Goal: Transaction & Acquisition: Purchase product/service

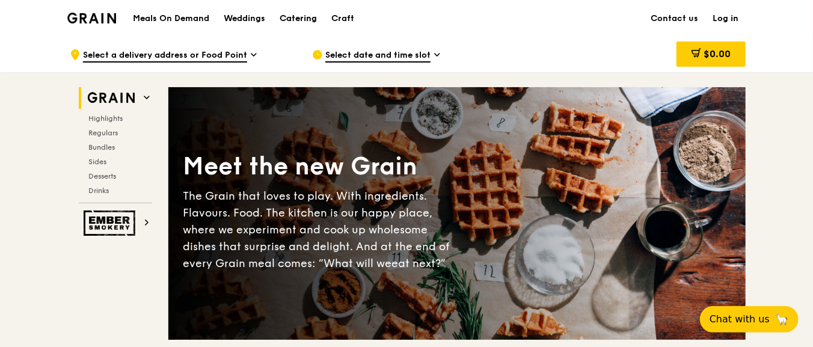
click at [298, 25] on div "Catering" at bounding box center [298, 19] width 37 height 36
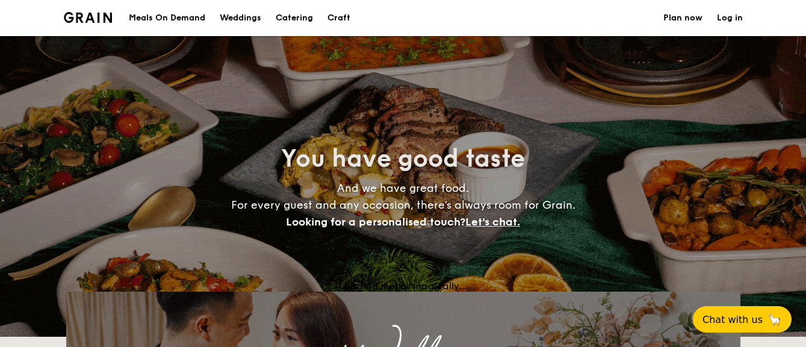
select select
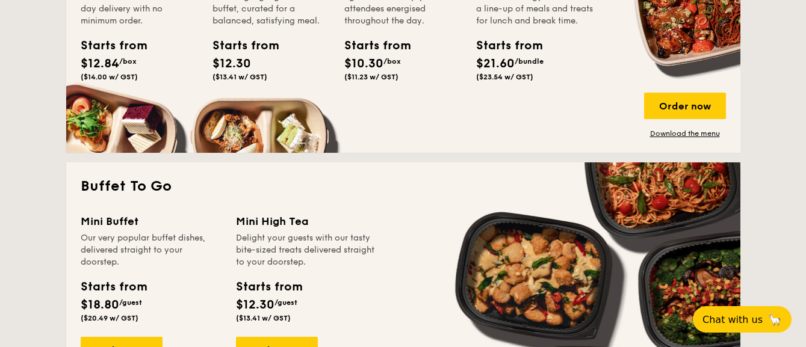
scroll to position [668, 0]
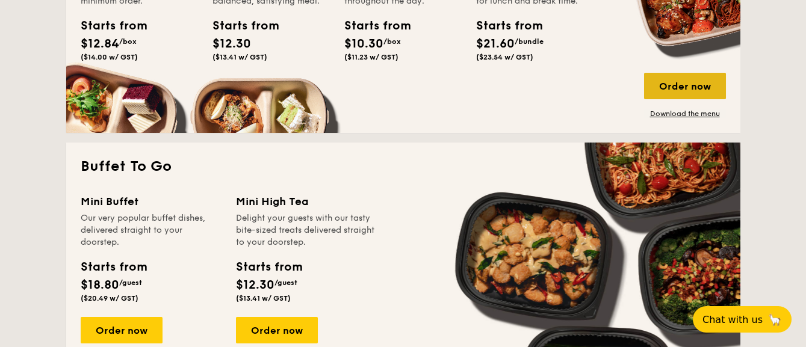
click at [670, 88] on div "Order now" at bounding box center [685, 86] width 82 height 26
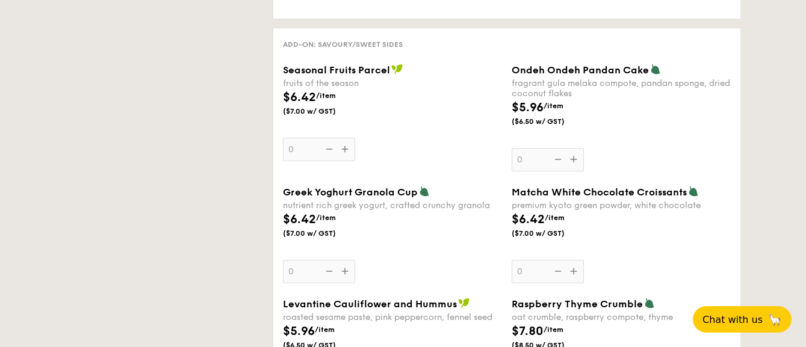
scroll to position [936, 0]
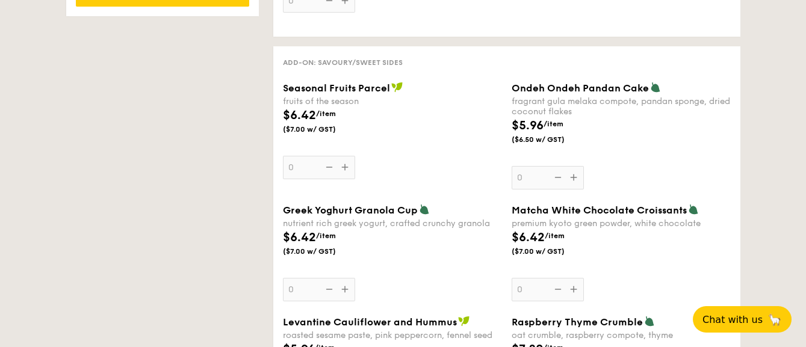
click at [285, 83] on span "Seasonal Fruits Parcel" at bounding box center [336, 87] width 107 height 11
click at [285, 156] on input "0" at bounding box center [319, 167] width 72 height 23
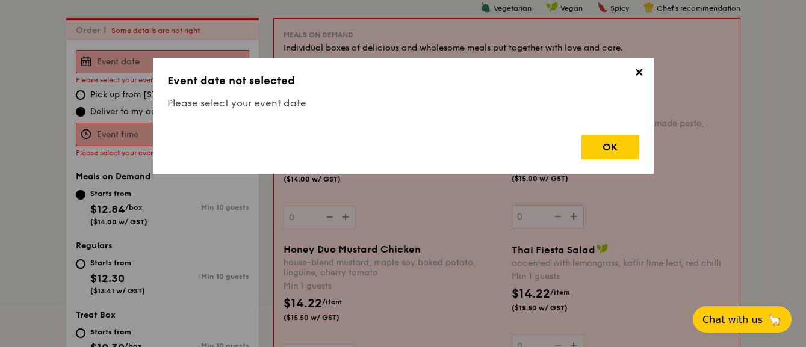
scroll to position [941, 0]
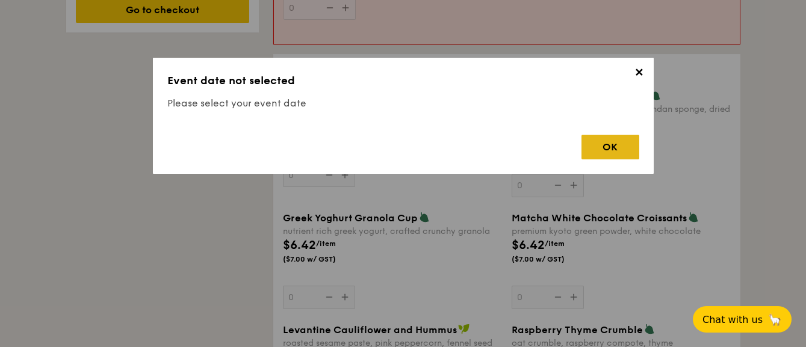
click at [622, 149] on div "OK" at bounding box center [610, 147] width 58 height 25
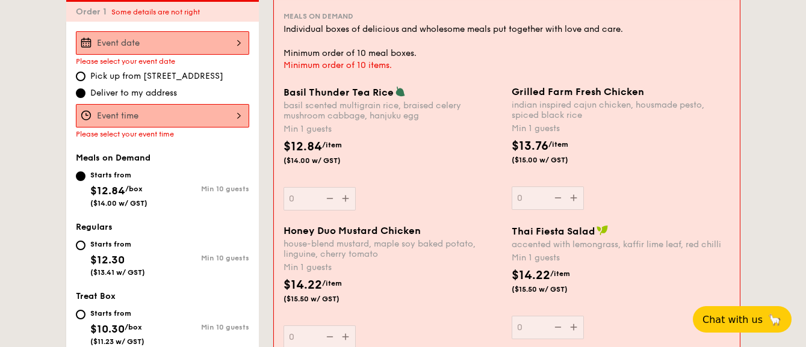
scroll to position [273, 0]
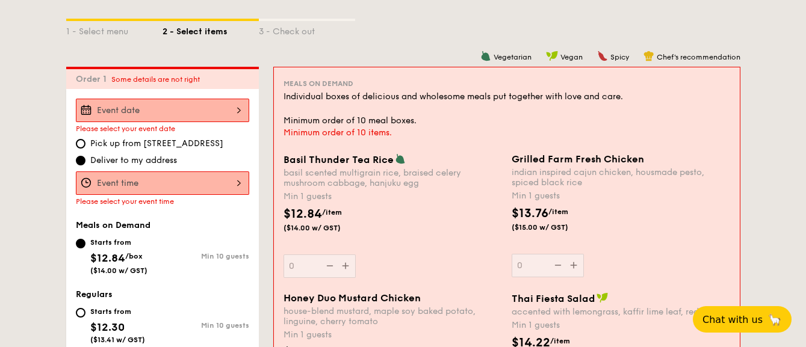
click at [126, 185] on div at bounding box center [162, 182] width 173 height 23
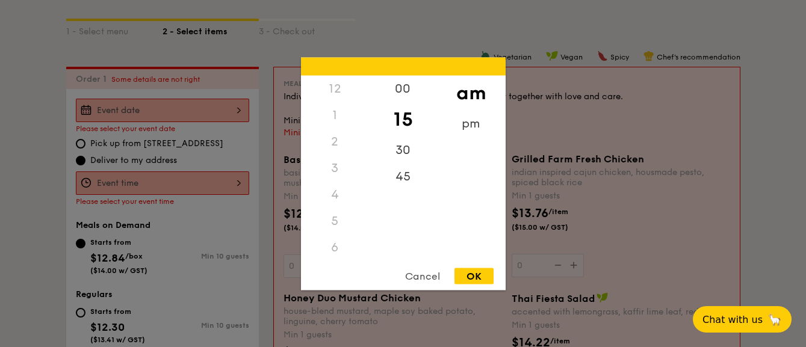
scroll to position [143, 0]
click at [412, 153] on div "30" at bounding box center [403, 154] width 68 height 35
click at [477, 277] on div "OK" at bounding box center [473, 276] width 39 height 16
type input "11:30AM"
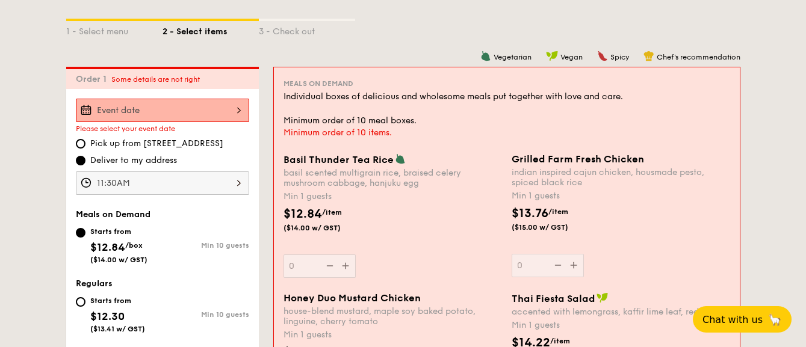
click at [171, 104] on div at bounding box center [162, 110] width 173 height 23
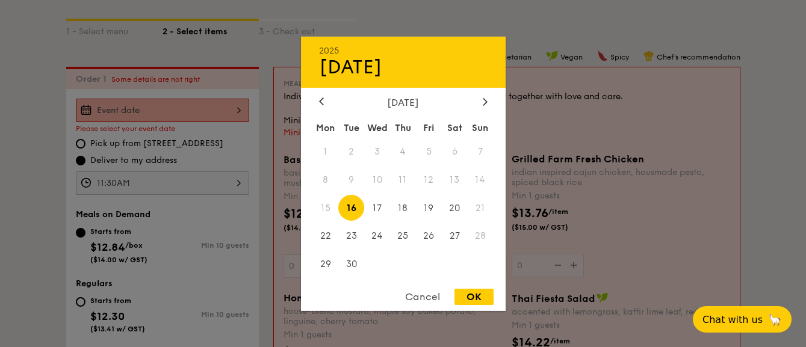
click at [357, 207] on span "16" at bounding box center [351, 208] width 26 height 26
click at [475, 290] on div "OK" at bounding box center [473, 297] width 39 height 16
type input "Sep 16, 2025"
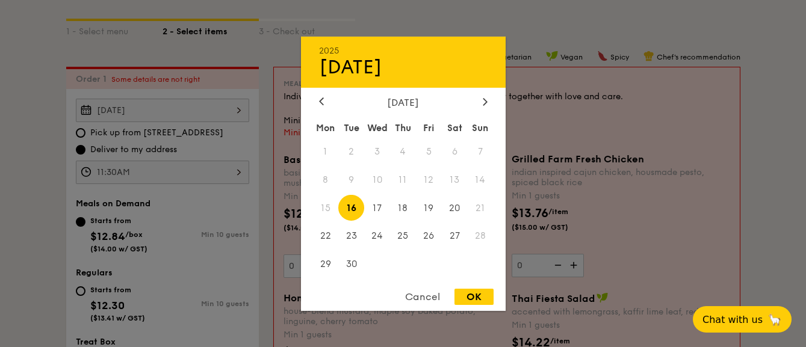
click at [195, 117] on div "Sep 16, 2025 2025 Sep 16 September 2025 Mon Tue Wed Thu Fri Sat Sun 1 2 3 4 5 6…" at bounding box center [162, 110] width 173 height 23
click at [195, 117] on div at bounding box center [403, 173] width 806 height 347
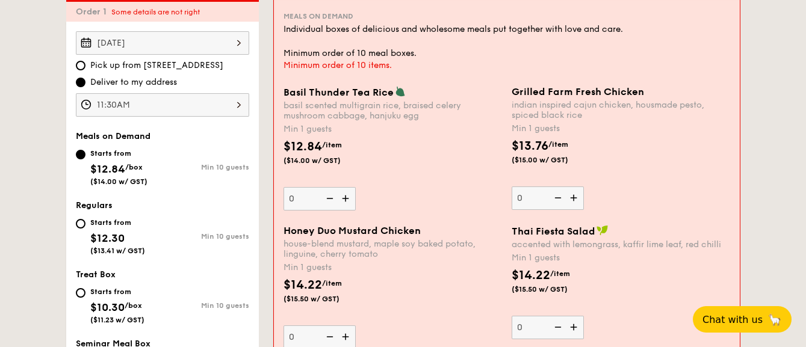
scroll to position [406, 0]
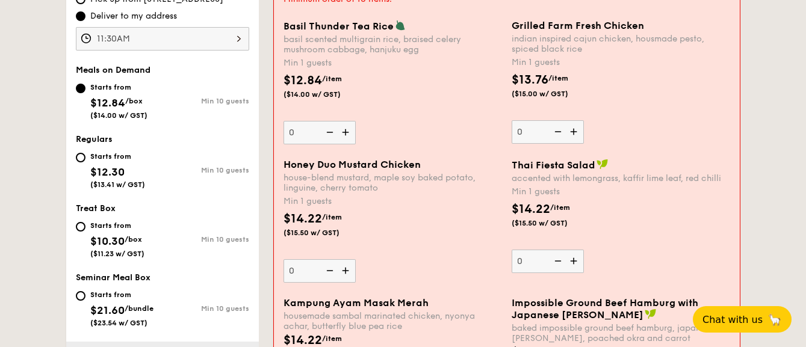
click at [350, 131] on img at bounding box center [347, 132] width 18 height 23
click at [350, 131] on input "0" at bounding box center [319, 132] width 72 height 23
click at [350, 131] on img at bounding box center [347, 132] width 18 height 23
click at [350, 131] on input "1" at bounding box center [319, 132] width 72 height 23
type input "2"
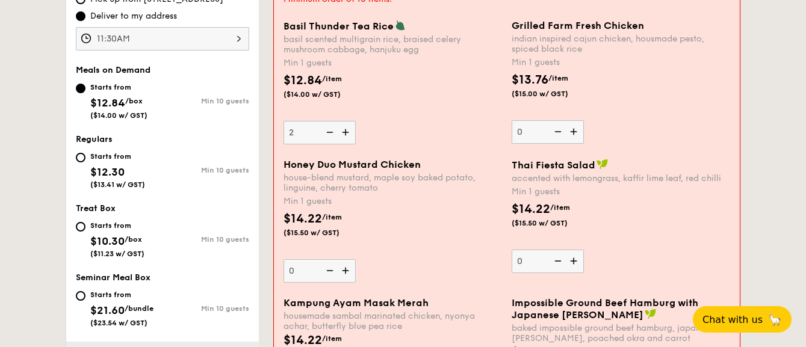
click at [574, 131] on img at bounding box center [575, 131] width 18 height 23
click at [574, 131] on input "0" at bounding box center [547, 131] width 72 height 23
click at [574, 131] on img at bounding box center [575, 131] width 18 height 23
click at [574, 131] on input "1" at bounding box center [547, 131] width 72 height 23
click at [574, 131] on img at bounding box center [575, 131] width 18 height 23
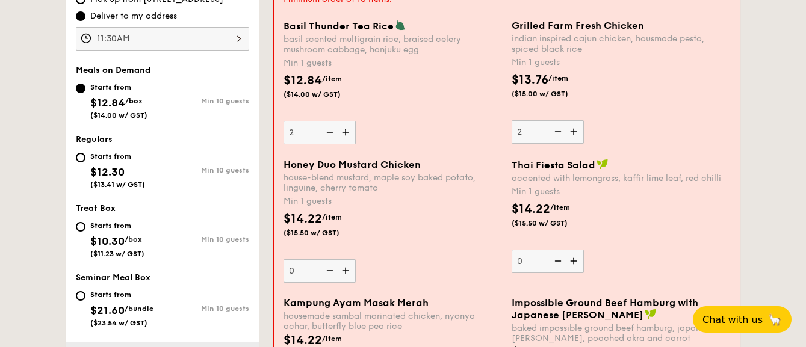
click at [574, 131] on input "2" at bounding box center [547, 131] width 72 height 23
type input "3"
click at [344, 268] on img at bounding box center [347, 270] width 18 height 23
click at [344, 268] on input "0" at bounding box center [319, 270] width 72 height 23
click at [344, 268] on img at bounding box center [347, 270] width 18 height 23
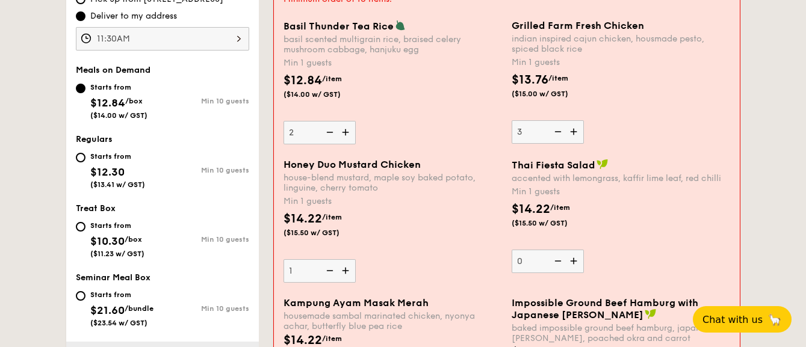
click at [344, 268] on input "1" at bounding box center [319, 270] width 72 height 23
click at [344, 268] on img at bounding box center [347, 270] width 18 height 23
click at [344, 268] on input "2" at bounding box center [319, 270] width 72 height 23
type input "3"
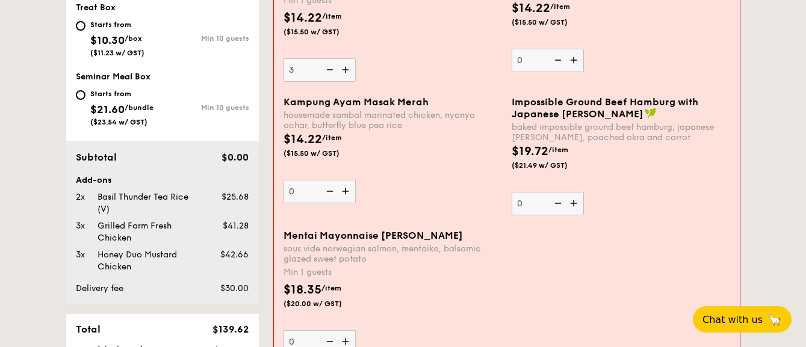
scroll to position [674, 0]
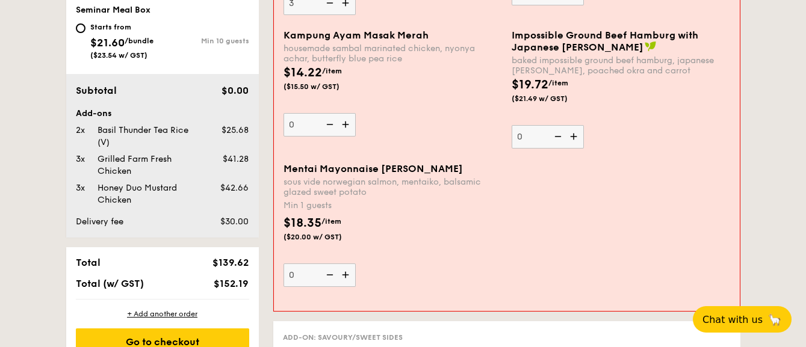
click at [347, 274] on img at bounding box center [347, 275] width 18 height 23
click at [347, 274] on input "0" at bounding box center [319, 275] width 72 height 23
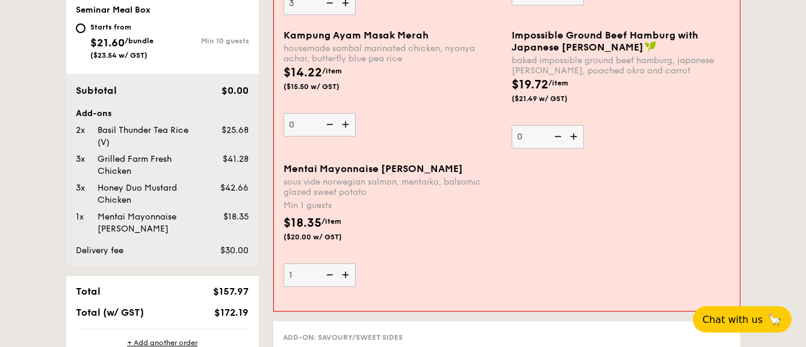
click at [347, 274] on img at bounding box center [347, 275] width 18 height 23
click at [347, 274] on input "1" at bounding box center [319, 275] width 72 height 23
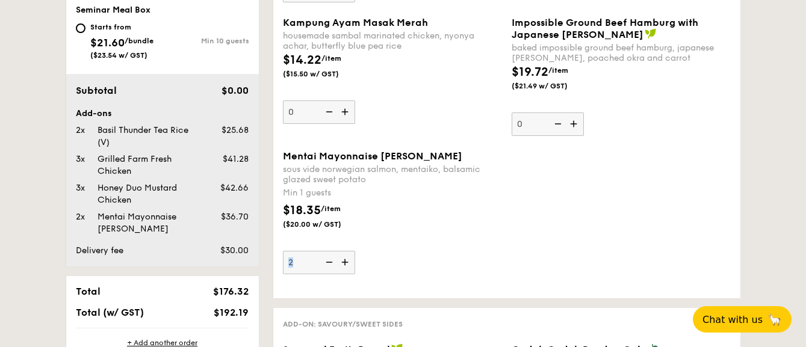
click at [347, 274] on div "Mentai Mayonnaise Aburi Salmon sous vide norwegian salmon, mentaiko, balsamic g…" at bounding box center [506, 219] width 457 height 138
click at [347, 261] on img at bounding box center [346, 262] width 18 height 23
click at [347, 261] on input "2" at bounding box center [319, 262] width 72 height 23
click at [347, 261] on img at bounding box center [346, 262] width 18 height 23
click at [347, 261] on input "3" at bounding box center [319, 262] width 72 height 23
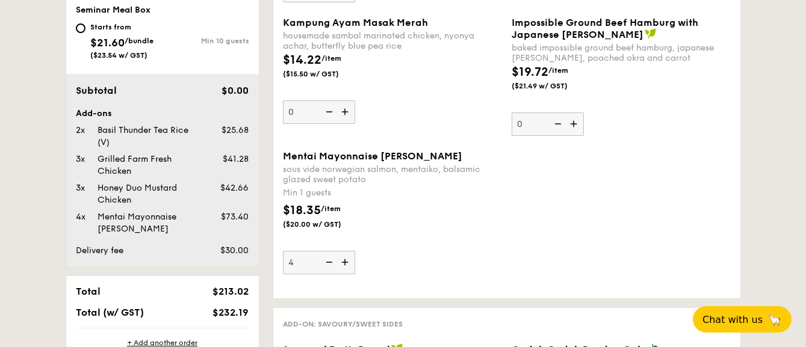
click at [333, 258] on img at bounding box center [328, 262] width 18 height 23
click at [333, 258] on input "4" at bounding box center [319, 262] width 72 height 23
type input "3"
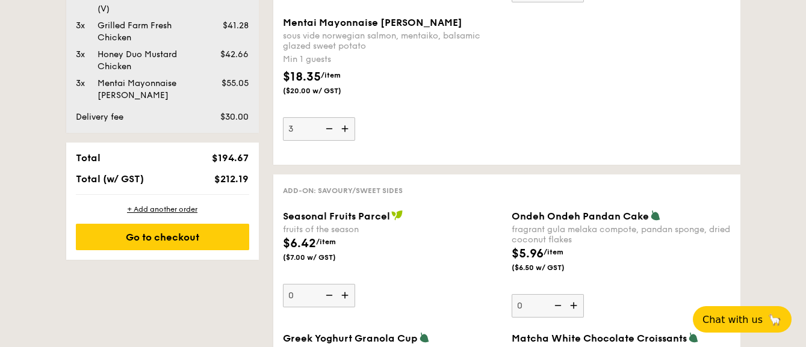
scroll to position [874, 0]
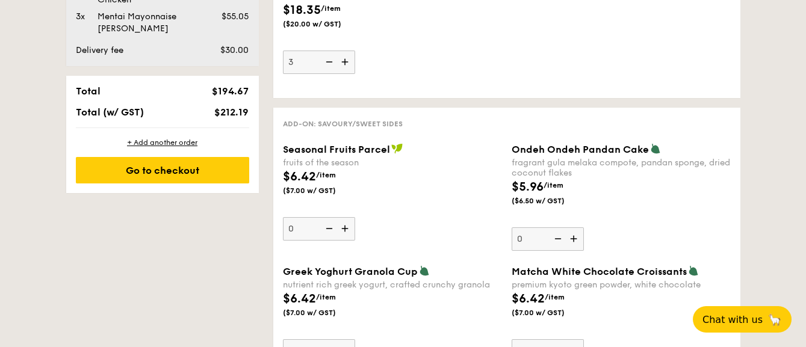
click at [341, 226] on img at bounding box center [346, 228] width 18 height 23
click at [341, 226] on input "0" at bounding box center [319, 228] width 72 height 23
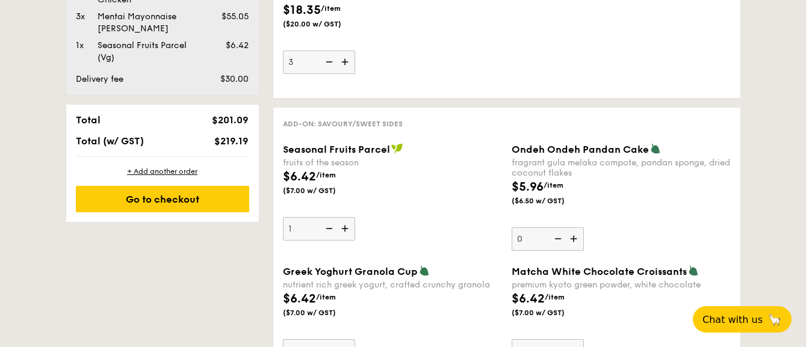
click at [341, 226] on img at bounding box center [346, 228] width 18 height 23
click at [341, 226] on input "1" at bounding box center [319, 228] width 72 height 23
click at [341, 226] on img at bounding box center [346, 228] width 18 height 23
click at [341, 226] on input "2" at bounding box center [319, 228] width 72 height 23
click at [341, 226] on img at bounding box center [346, 228] width 18 height 23
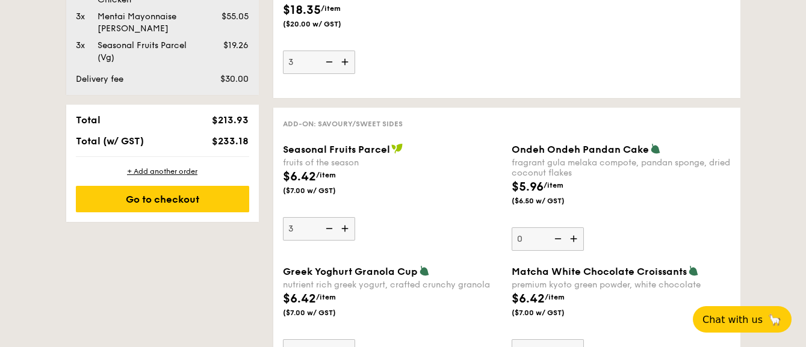
click at [341, 226] on input "3" at bounding box center [319, 228] width 72 height 23
click at [344, 229] on img at bounding box center [346, 228] width 18 height 23
click at [344, 229] on input "4" at bounding box center [319, 228] width 72 height 23
click at [344, 229] on img at bounding box center [346, 228] width 18 height 23
click at [344, 229] on input "5" at bounding box center [319, 228] width 72 height 23
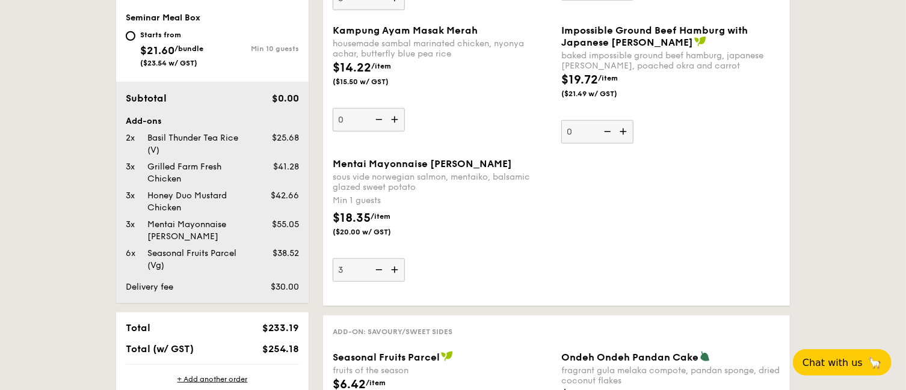
scroll to position [908, 0]
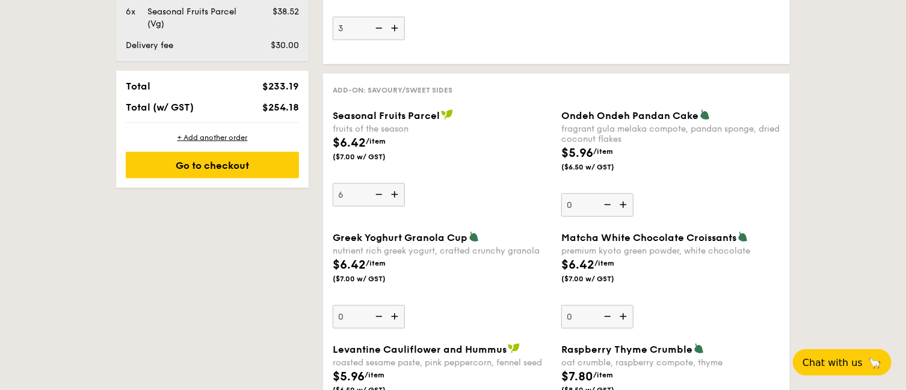
click at [380, 197] on img at bounding box center [378, 194] width 18 height 23
click at [380, 197] on input "6" at bounding box center [369, 194] width 72 height 23
click at [380, 197] on img at bounding box center [378, 194] width 18 height 23
click at [380, 197] on input "5" at bounding box center [369, 194] width 72 height 23
click at [380, 197] on img at bounding box center [378, 194] width 18 height 23
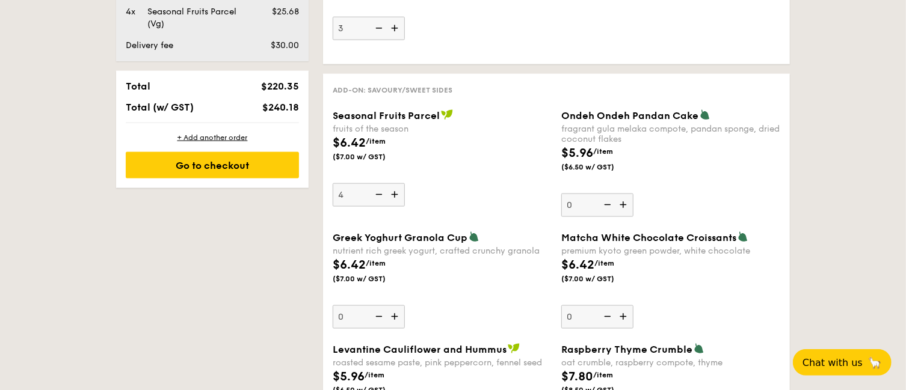
click at [380, 197] on input "4" at bounding box center [369, 194] width 72 height 23
click at [380, 197] on img at bounding box center [378, 194] width 18 height 23
click at [380, 197] on input "3" at bounding box center [369, 194] width 72 height 23
click at [380, 197] on img at bounding box center [378, 194] width 18 height 23
click at [380, 197] on input "2" at bounding box center [369, 194] width 72 height 23
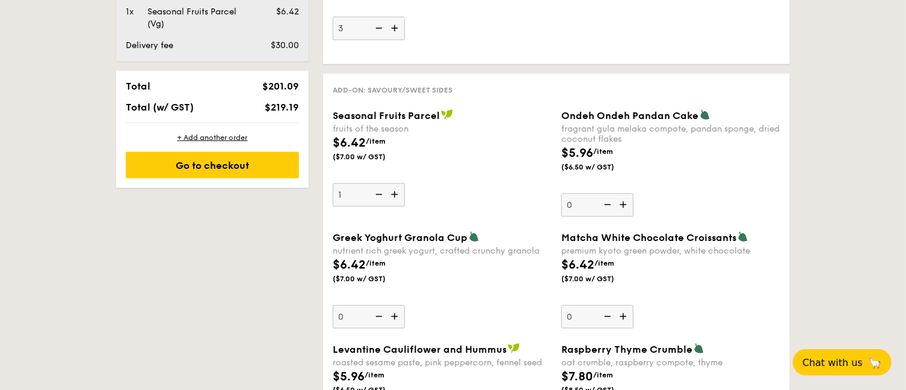
click at [380, 197] on img at bounding box center [378, 194] width 18 height 23
click at [380, 197] on input "1" at bounding box center [369, 194] width 72 height 23
type input "0"
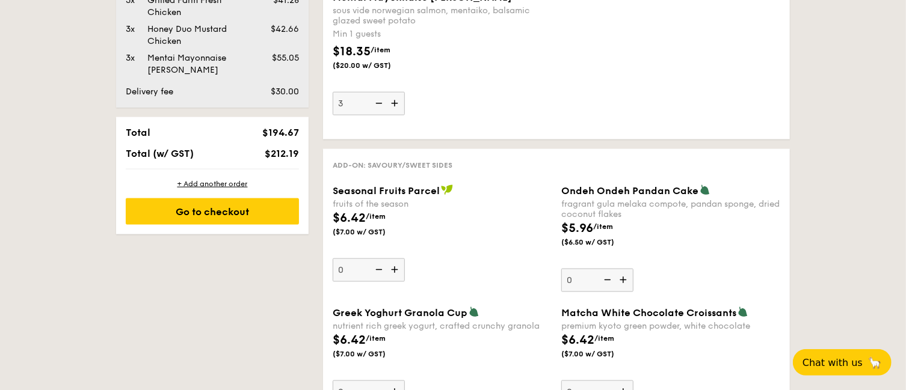
scroll to position [757, 0]
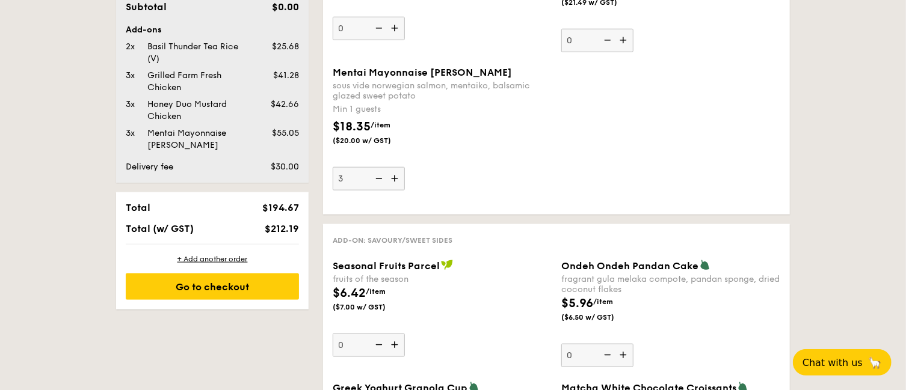
click at [471, 334] on div "Seasonal Fruits Parcel fruits of the season $6.42 /item ($7.00 w/ GST) 0" at bounding box center [442, 308] width 219 height 97
click at [405, 334] on input "0" at bounding box center [369, 345] width 72 height 23
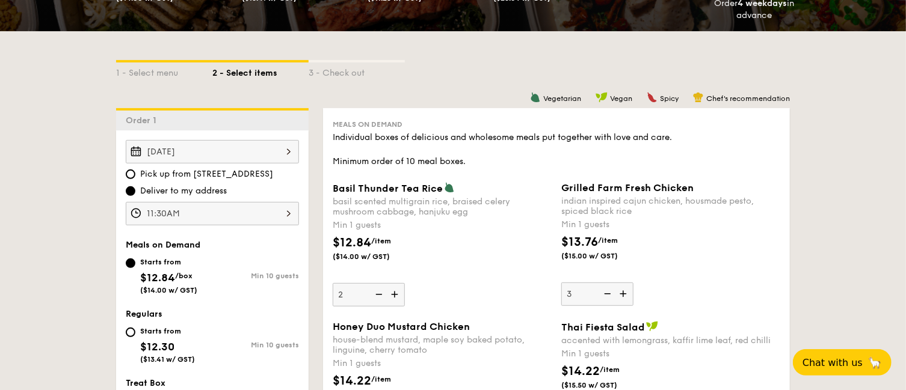
scroll to position [908, 0]
